Goal: Check status: Check status

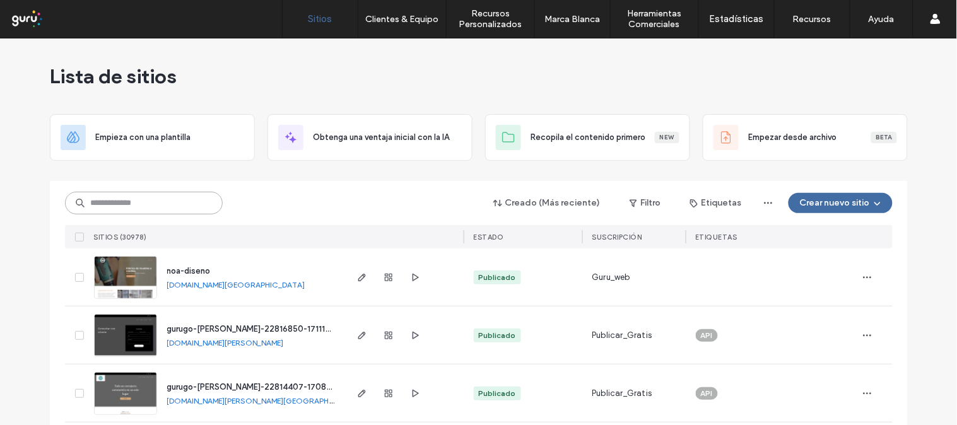
click at [110, 203] on input at bounding box center [144, 203] width 158 height 23
paste input "**********"
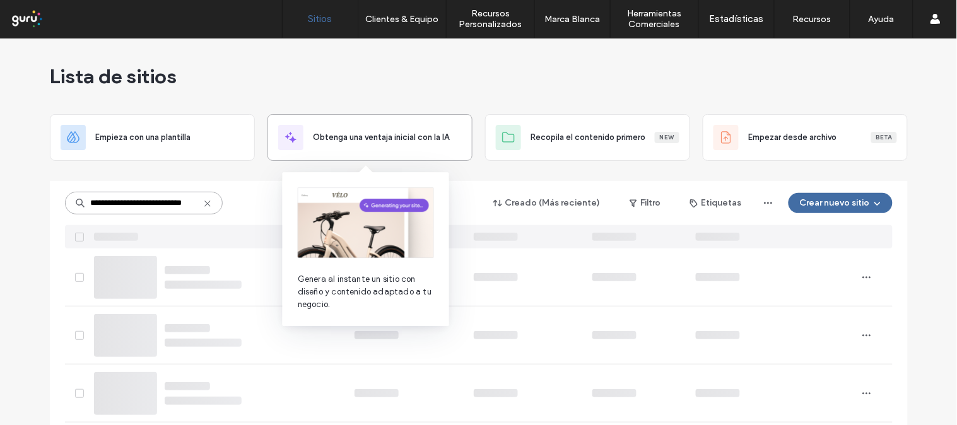
type input "**********"
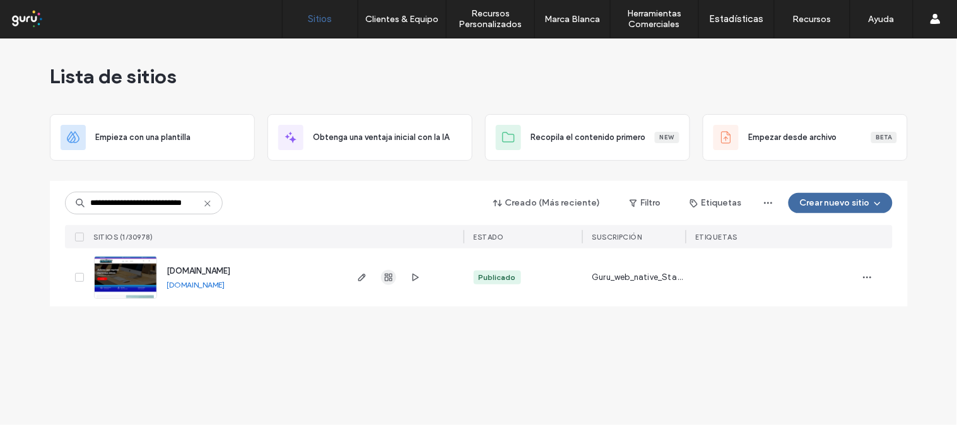
click at [390, 281] on use "button" at bounding box center [389, 278] width 8 height 8
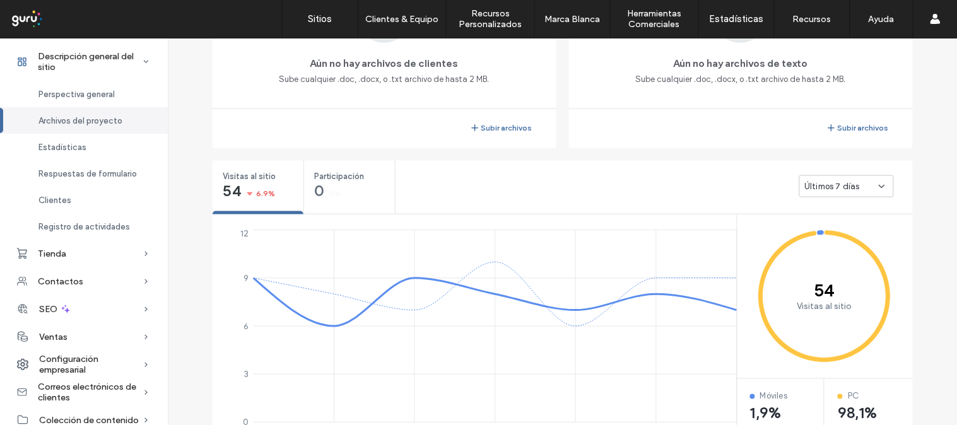
scroll to position [631, 0]
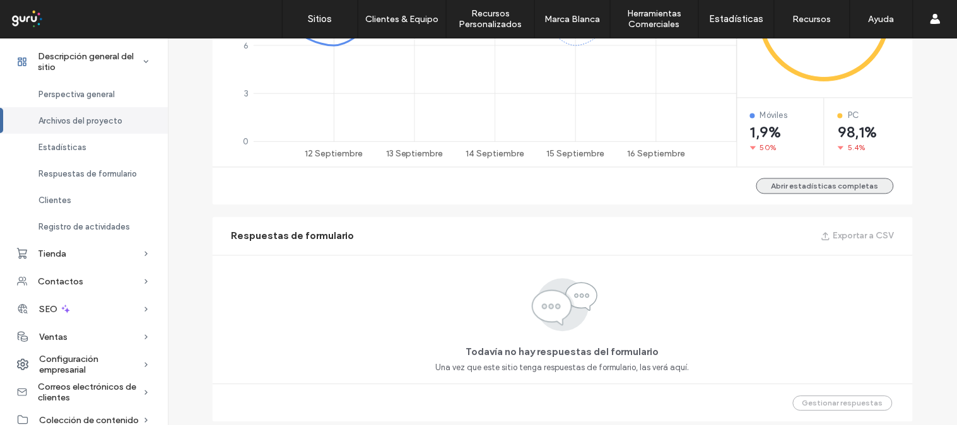
click at [814, 186] on button "Abrir estadísticas completas" at bounding box center [826, 187] width 138 height 16
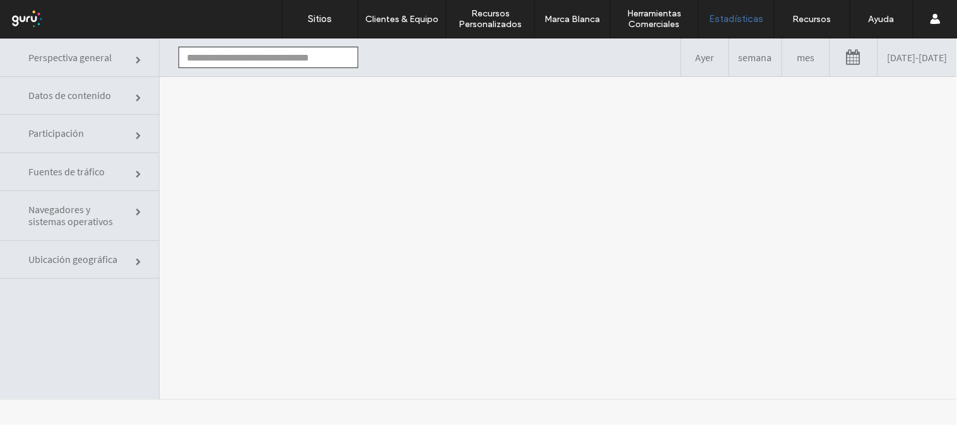
type input "**********"
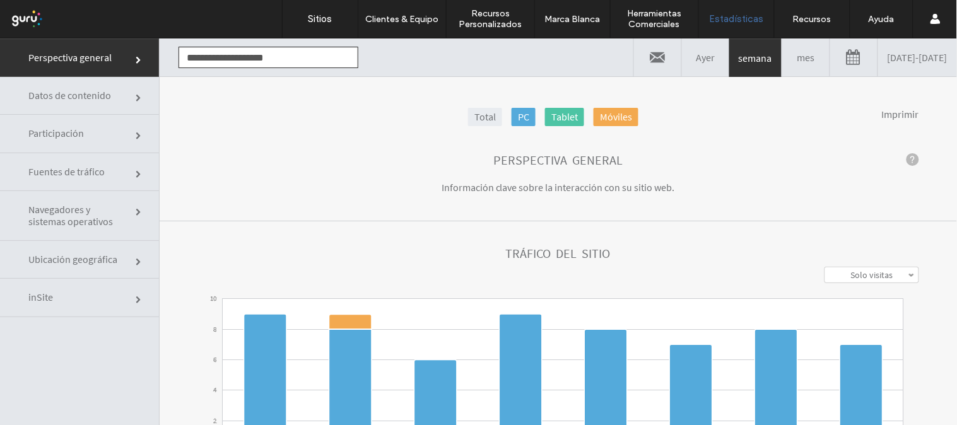
click at [831, 57] on link at bounding box center [854, 57] width 47 height 38
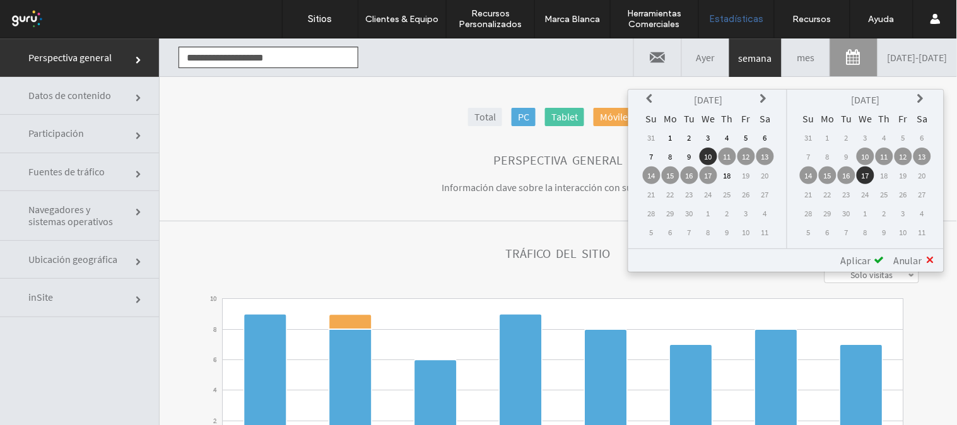
click at [657, 97] on icon at bounding box center [652, 98] width 10 height 10
click at [657, 95] on icon at bounding box center [652, 98] width 10 height 10
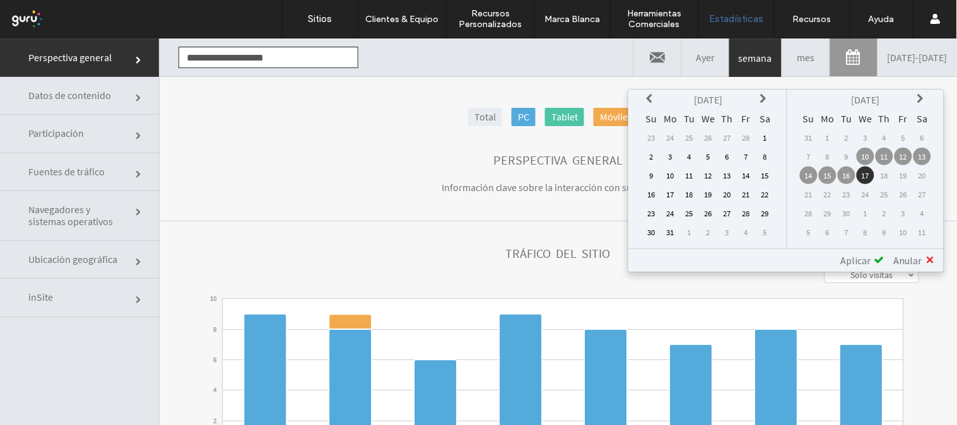
click at [772, 136] on td "1" at bounding box center [766, 137] width 18 height 18
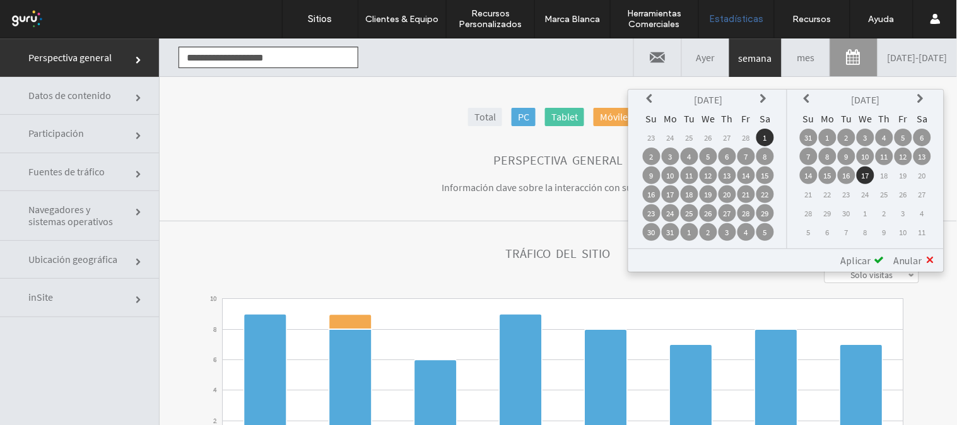
click at [866, 254] on span "Aplicar" at bounding box center [856, 260] width 30 height 13
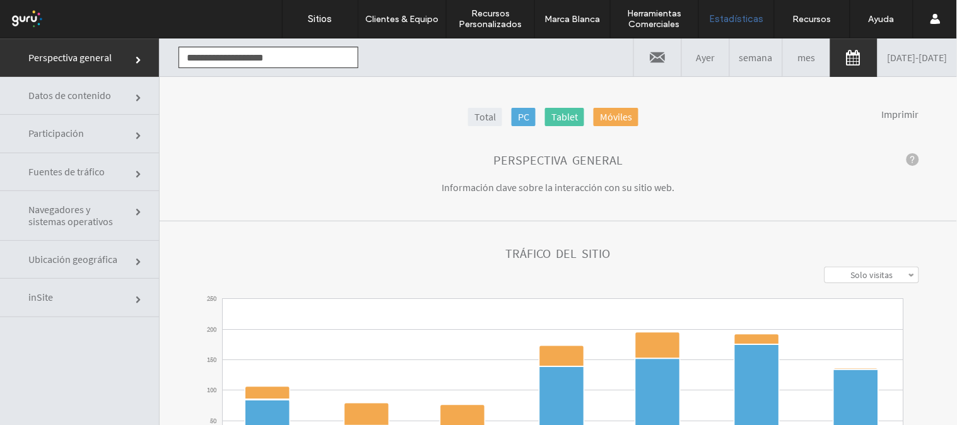
click at [474, 112] on link "Total" at bounding box center [485, 116] width 34 height 18
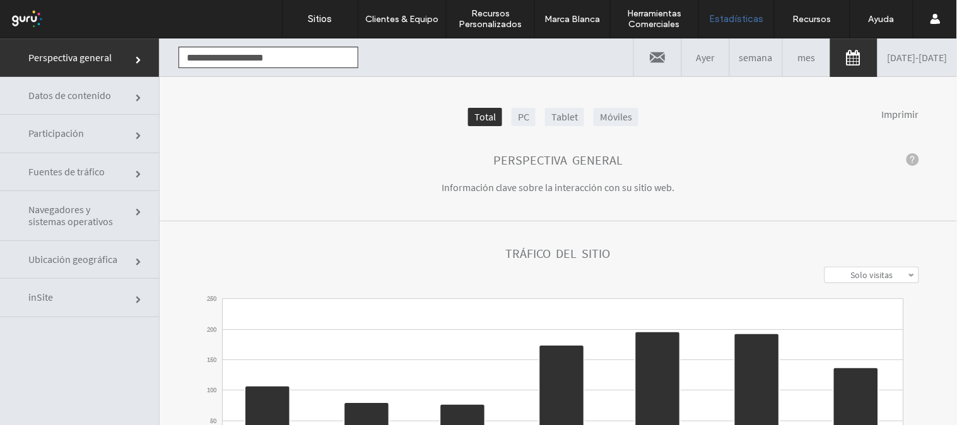
click at [867, 278] on label "Solo visitas" at bounding box center [872, 274] width 42 height 11
click at [849, 332] on label "Visitas y visualizaciones" at bounding box center [872, 327] width 81 height 23
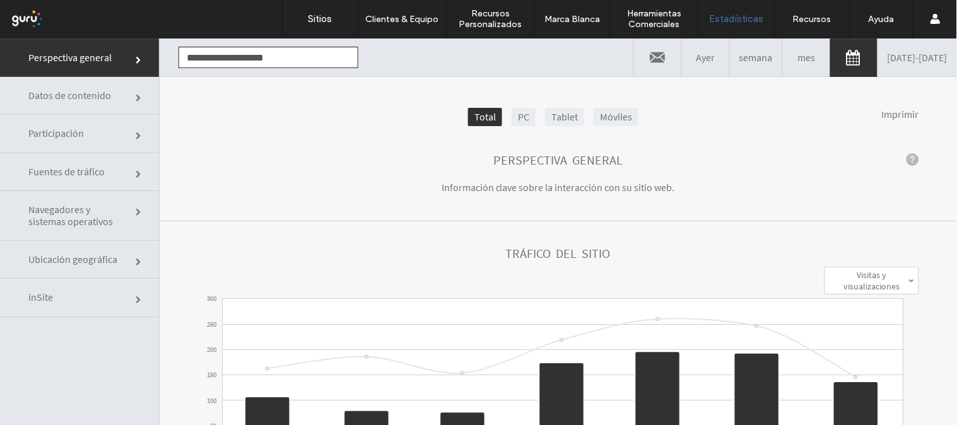
click at [759, 177] on section "Perspectiva general Información clave sobre la interacción con su sitio web." at bounding box center [559, 174] width 798 height 94
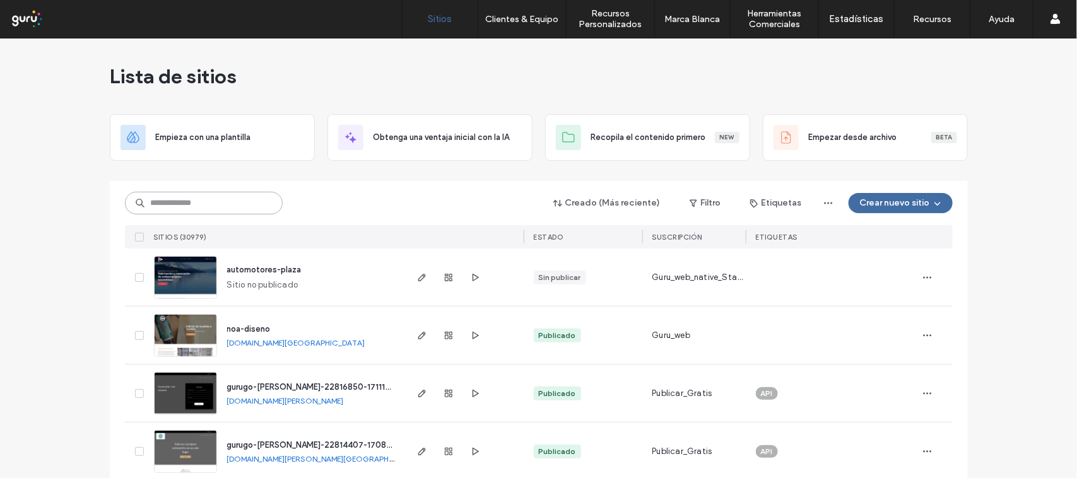
click at [234, 203] on input at bounding box center [204, 203] width 158 height 23
paste input "**********"
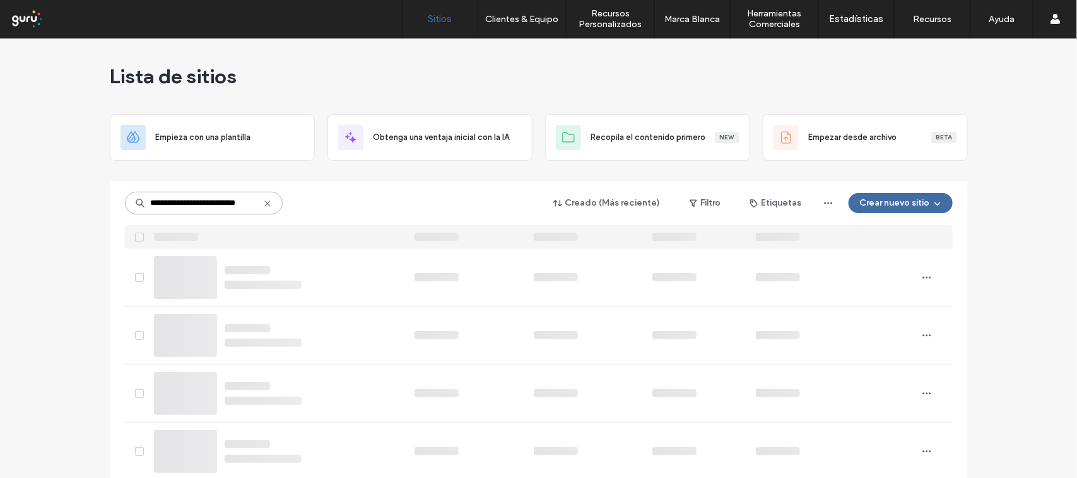
type input "**********"
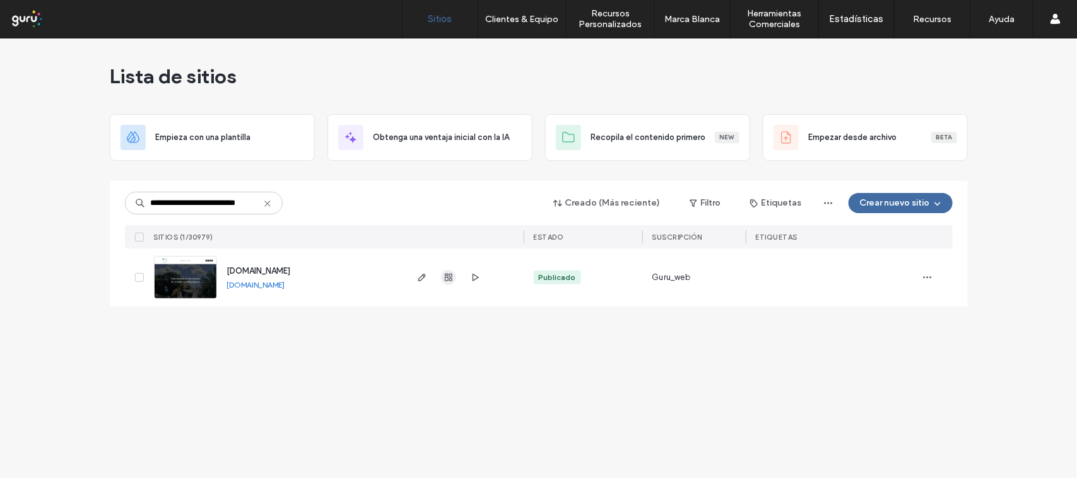
click at [446, 278] on use "button" at bounding box center [449, 278] width 8 height 8
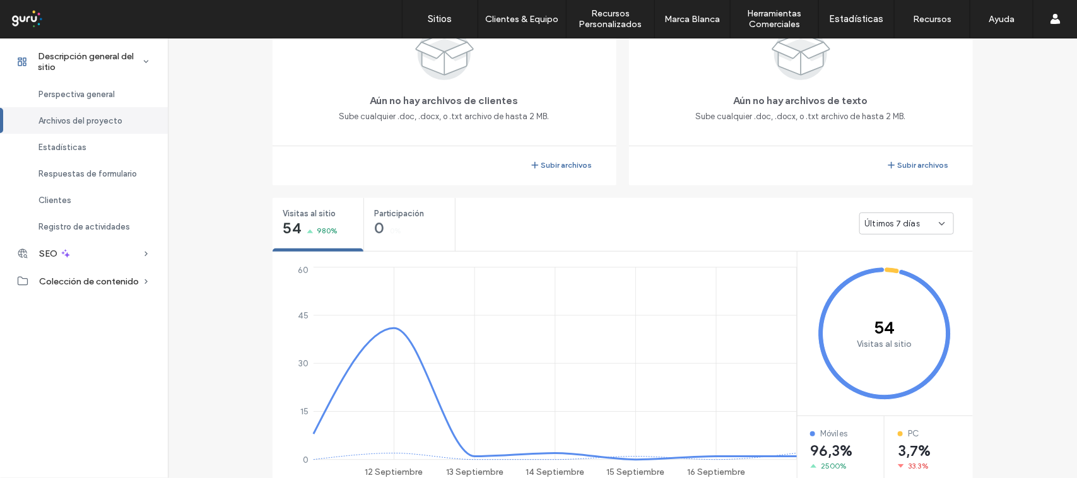
scroll to position [473, 0]
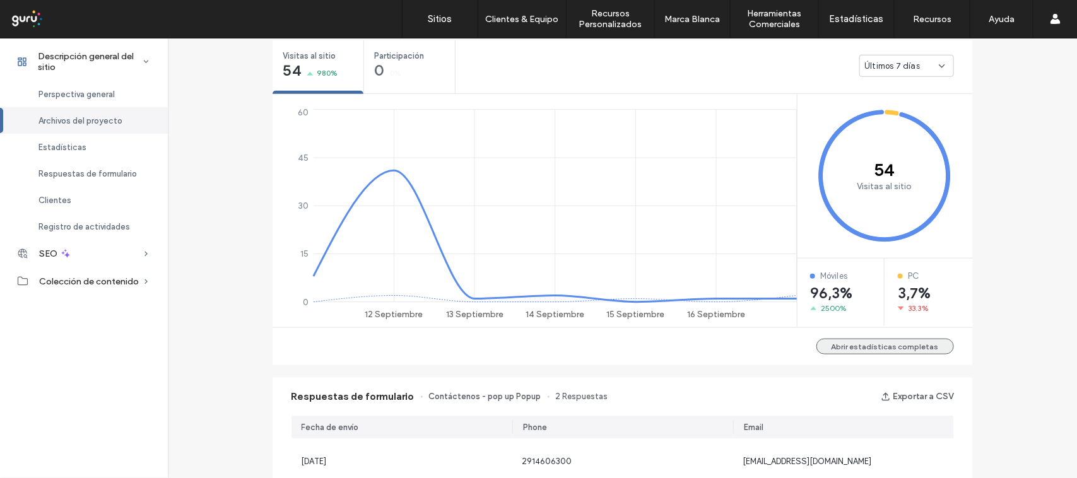
click at [891, 348] on button "Abrir estadísticas completas" at bounding box center [886, 347] width 138 height 16
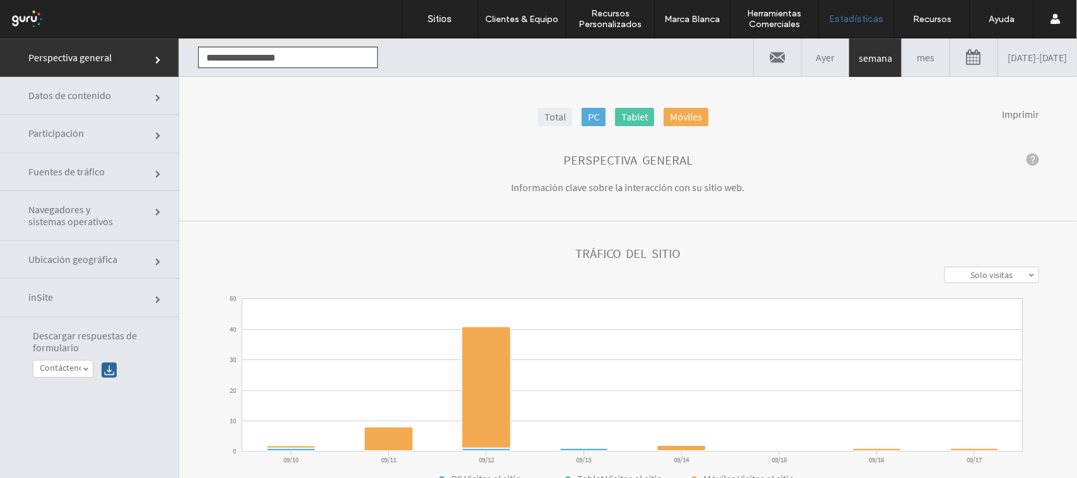
click at [998, 56] on link "09/10/2025 - 09/17/2025" at bounding box center [1037, 57] width 79 height 38
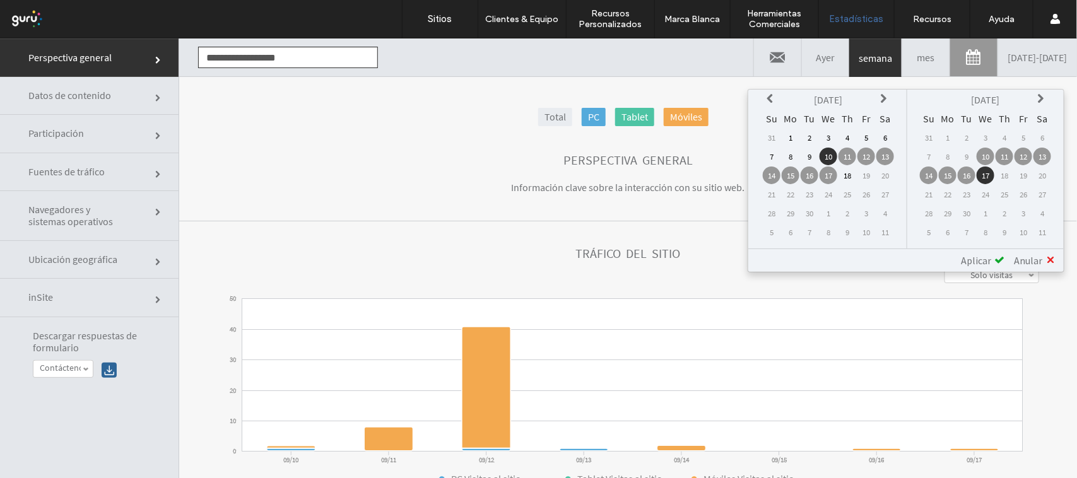
click at [775, 97] on icon at bounding box center [772, 98] width 10 height 10
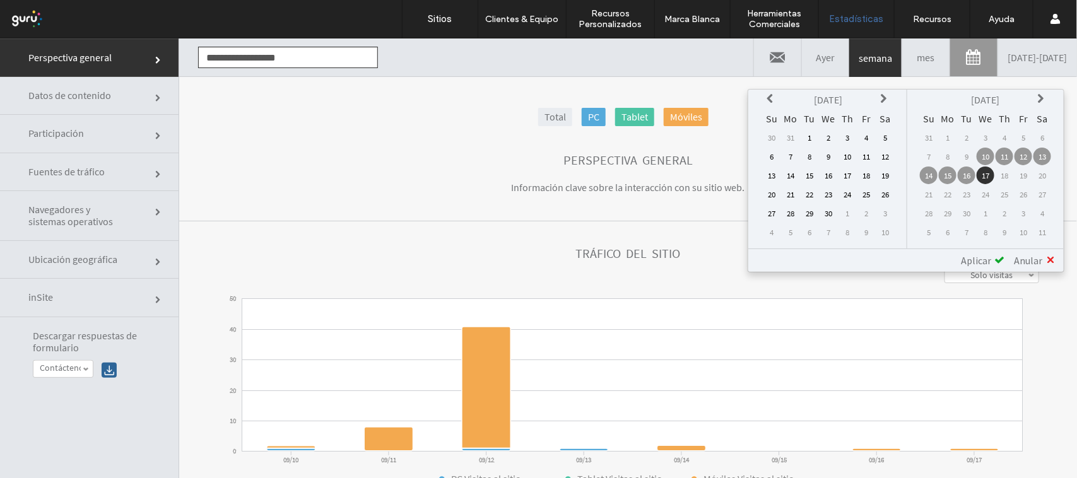
click at [775, 97] on icon at bounding box center [772, 98] width 10 height 10
click at [837, 133] on td "1" at bounding box center [829, 137] width 18 height 18
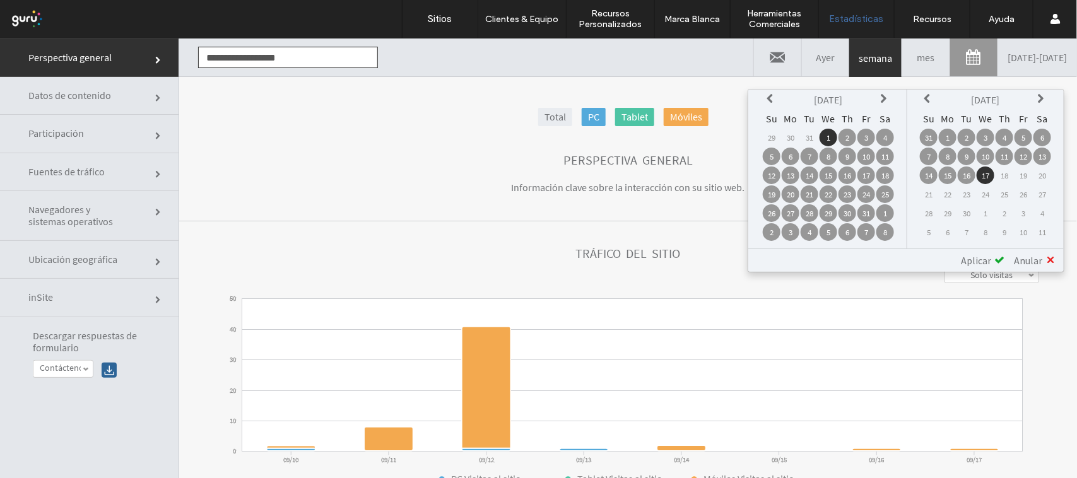
click at [986, 256] on span "Aplicar" at bounding box center [976, 260] width 30 height 13
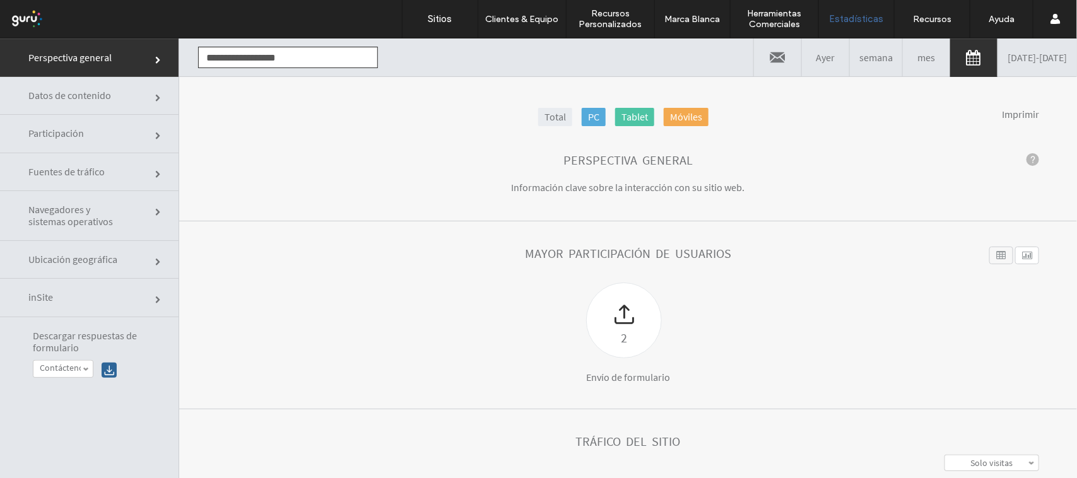
click at [544, 117] on link "Total" at bounding box center [555, 116] width 34 height 18
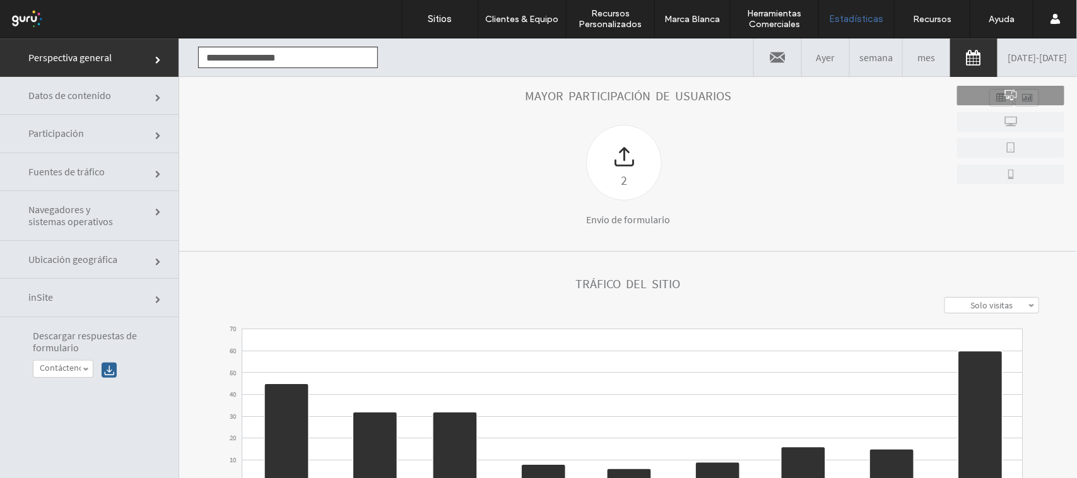
click at [945, 307] on link "Solo visitas" at bounding box center [991, 304] width 93 height 15
click at [957, 363] on label "Visitas y visualizaciones" at bounding box center [992, 357] width 81 height 23
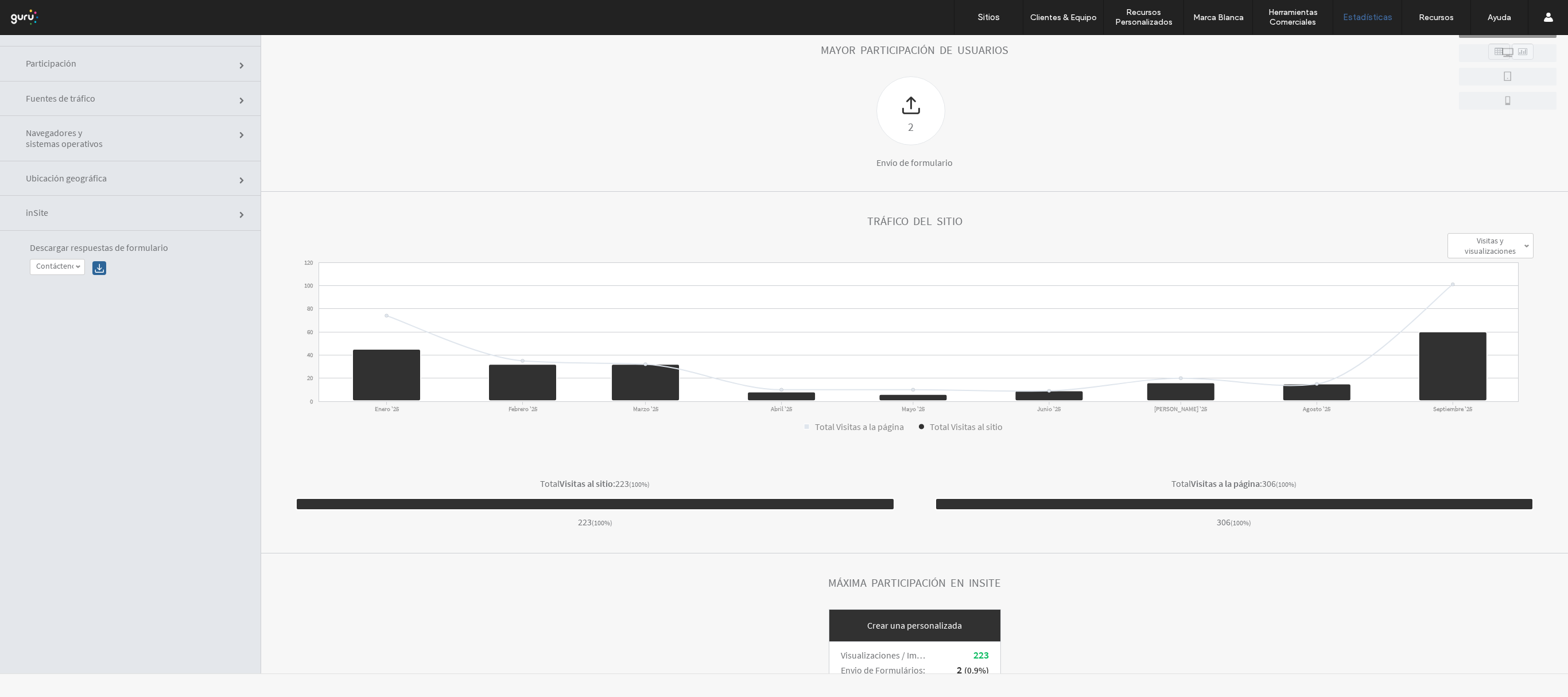
scroll to position [130, 0]
